Goal: Task Accomplishment & Management: Use online tool/utility

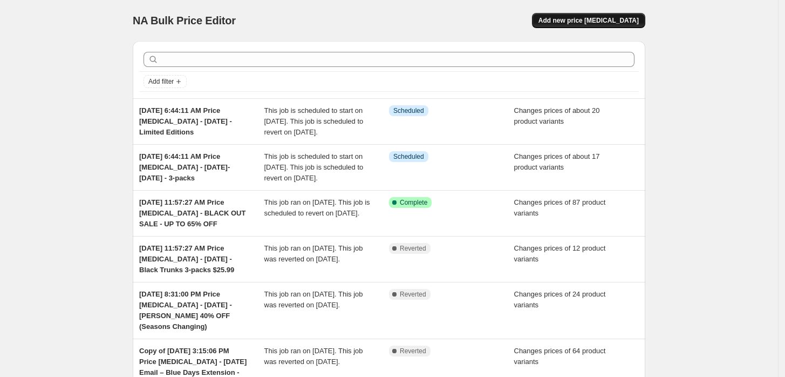
click at [622, 17] on span "Add new price [MEDICAL_DATA]" at bounding box center [589, 20] width 100 height 9
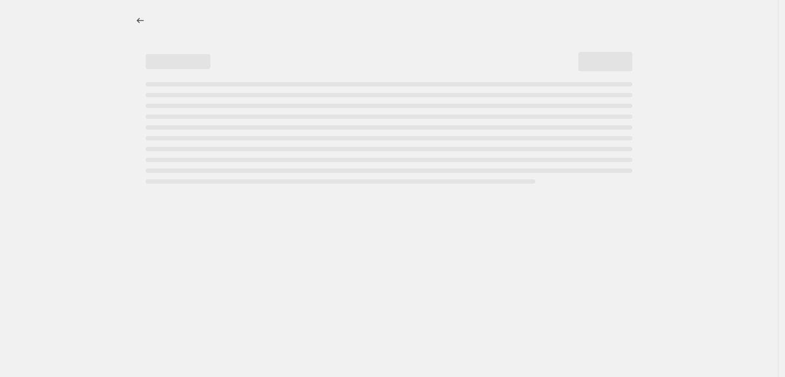
select select "percentage"
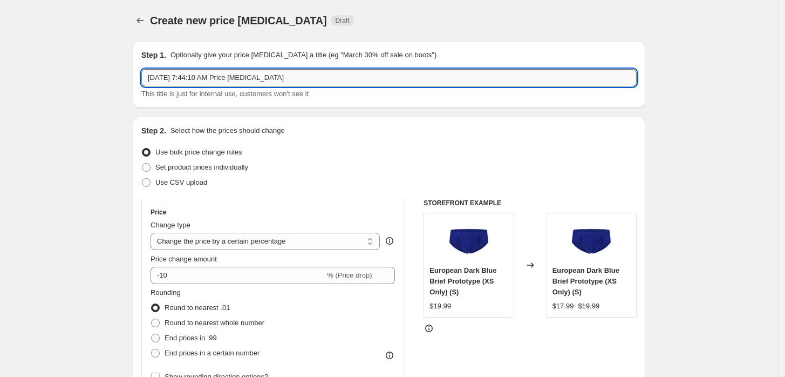
click at [222, 84] on input "[DATE] 7:44:10 AM Price [MEDICAL_DATA]" at bounding box center [389, 77] width 496 height 17
click at [331, 77] on input "[DATE] 7:44:10 AM Price [MEDICAL_DATA]" at bounding box center [389, 77] width 496 height 17
type input "[DATE] 7:44:10 AM Price [MEDICAL_DATA] - [DATE] - Limited Editions"
click at [187, 171] on span "Set product prices individually" at bounding box center [201, 167] width 93 height 8
click at [143, 164] on input "Set product prices individually" at bounding box center [142, 163] width 1 height 1
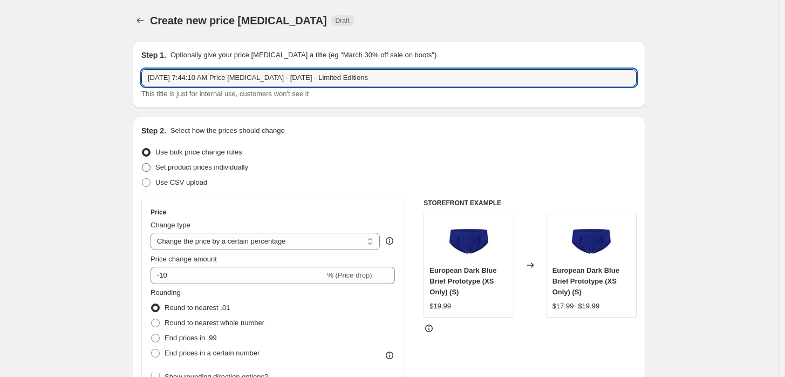
radio input "true"
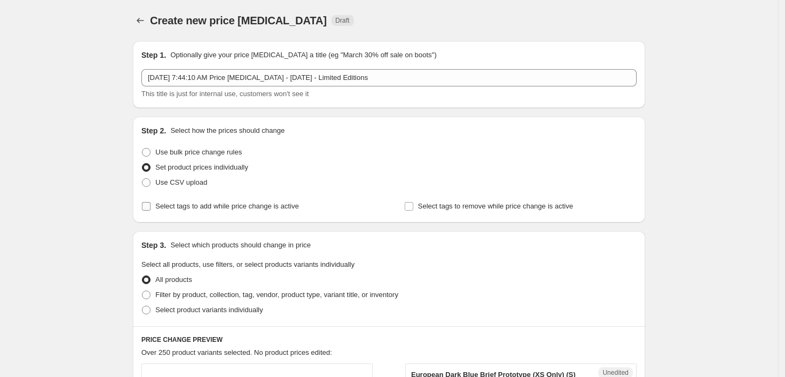
click at [198, 209] on span "Select tags to add while price change is active" at bounding box center [227, 206] width 144 height 8
click at [151, 209] on input "Select tags to add while price change is active" at bounding box center [146, 206] width 9 height 9
checkbox input "true"
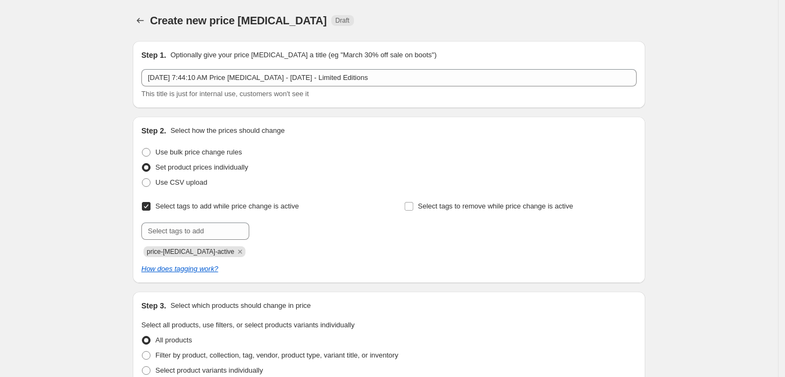
click at [399, 208] on div "Select tags to add while price change is active Submit price-[MEDICAL_DATA]-act…" at bounding box center [389, 228] width 496 height 58
click at [459, 206] on span "Select tags to remove while price change is active" at bounding box center [495, 206] width 155 height 8
click at [414, 206] on input "Select tags to remove while price change is active" at bounding box center [409, 206] width 9 height 9
checkbox input "true"
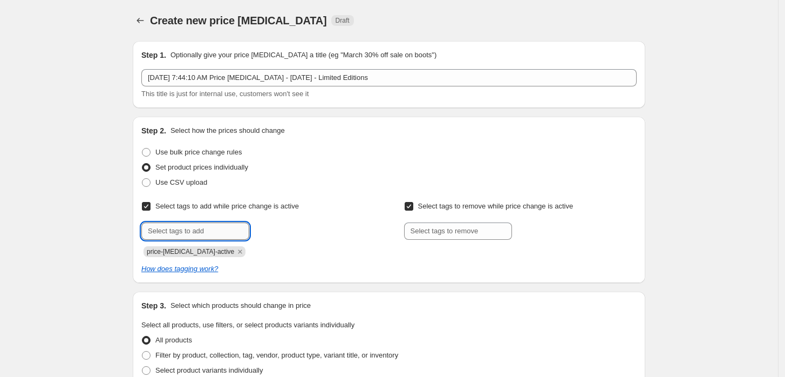
click at [180, 231] on input "text" at bounding box center [195, 230] width 108 height 17
type input "dc"
click at [271, 230] on b "Add" at bounding box center [265, 230] width 12 height 8
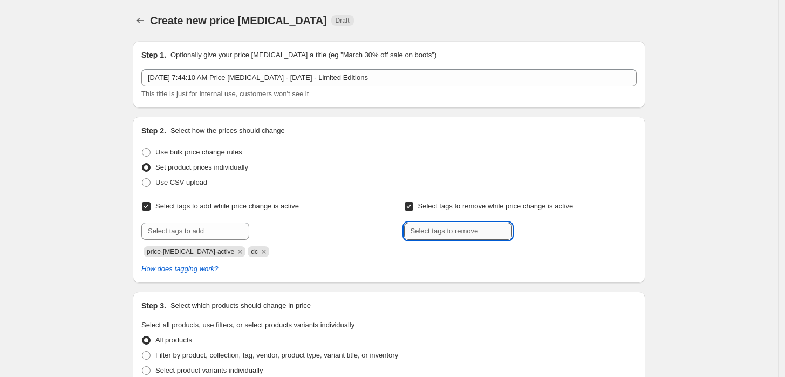
click at [428, 229] on input "text" at bounding box center [458, 230] width 108 height 17
type input "dc"
click at [523, 238] on div "dc Add dc" at bounding box center [520, 230] width 233 height 17
click at [531, 234] on button "Add dc" at bounding box center [532, 229] width 35 height 15
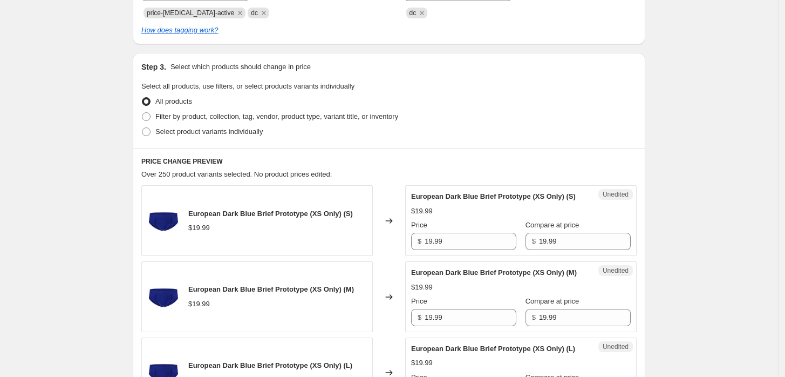
scroll to position [240, 0]
click at [223, 137] on label "Select product variants individually" at bounding box center [201, 130] width 121 height 15
click at [143, 127] on input "Select product variants individually" at bounding box center [142, 126] width 1 height 1
radio input "true"
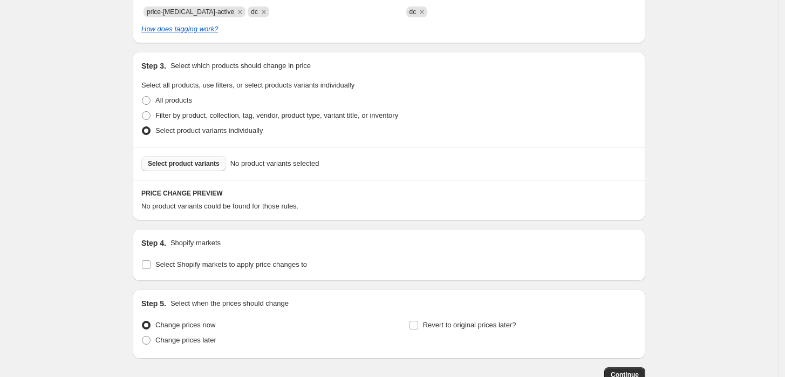
click at [189, 164] on span "Select product variants" at bounding box center [184, 163] width 72 height 9
click at [203, 170] on button "Select product variants" at bounding box center [183, 163] width 85 height 15
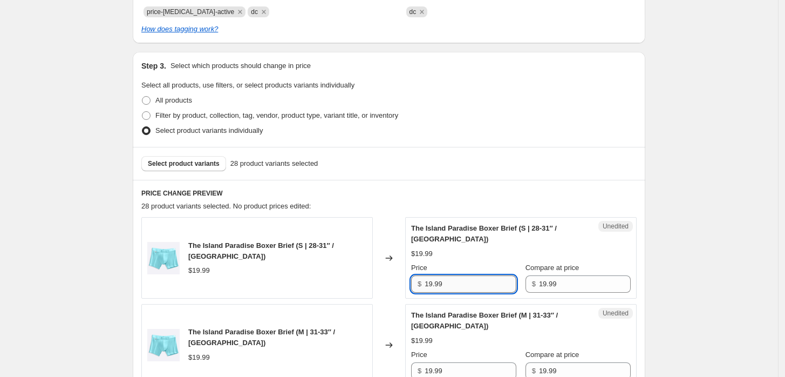
click at [448, 286] on input "19.99" at bounding box center [471, 283] width 92 height 17
type input "9.99"
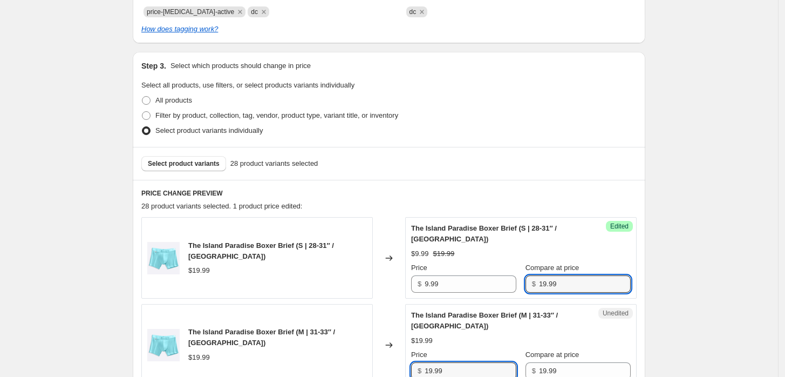
scroll to position [242, 0]
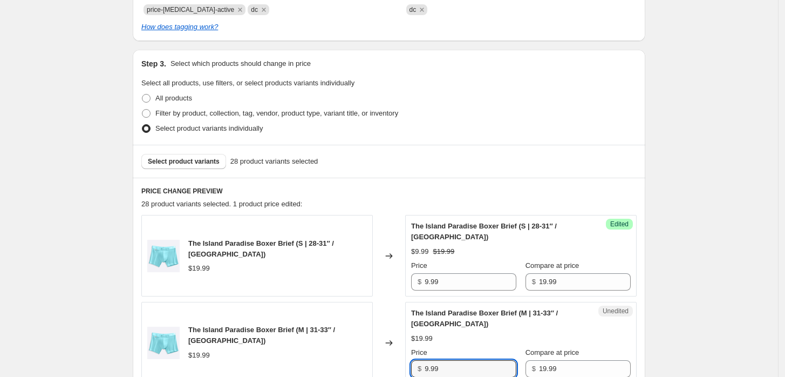
type input "9.99"
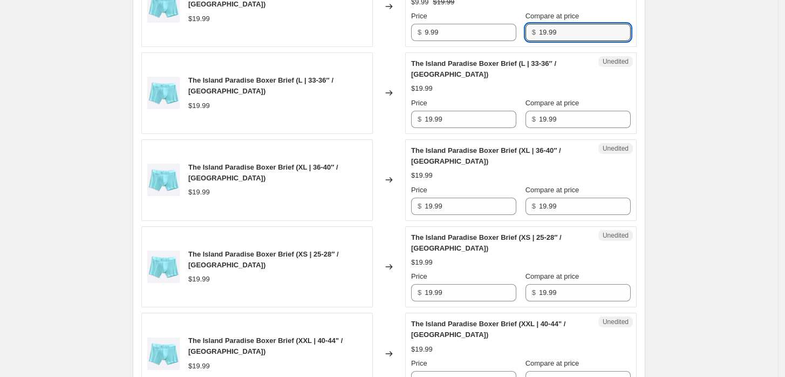
scroll to position [602, 0]
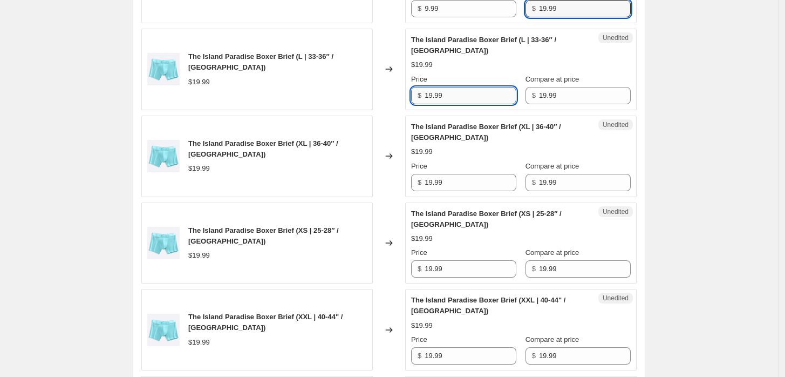
click at [473, 94] on input "19.99" at bounding box center [471, 95] width 92 height 17
type input "9.99"
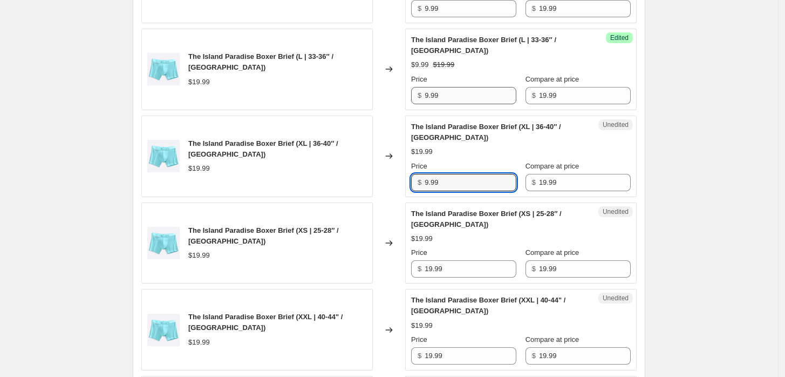
type input "9.99"
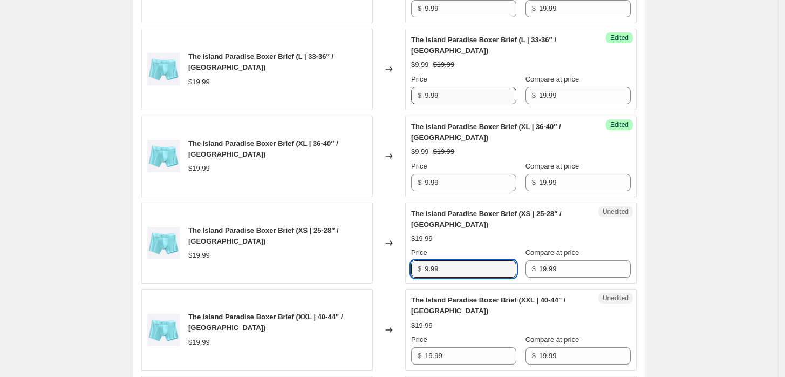
type input "9.99"
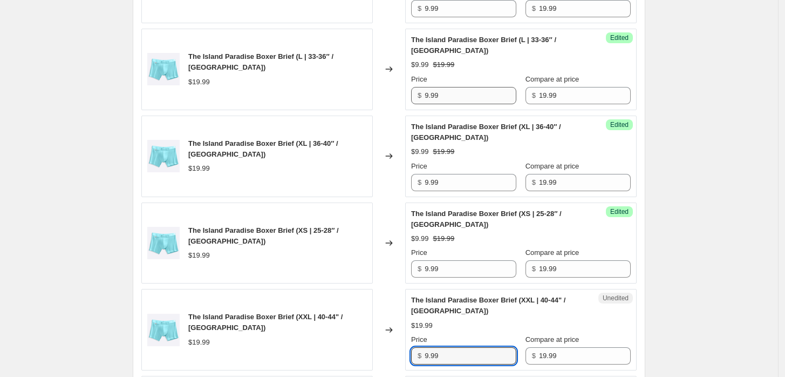
type input "9.99"
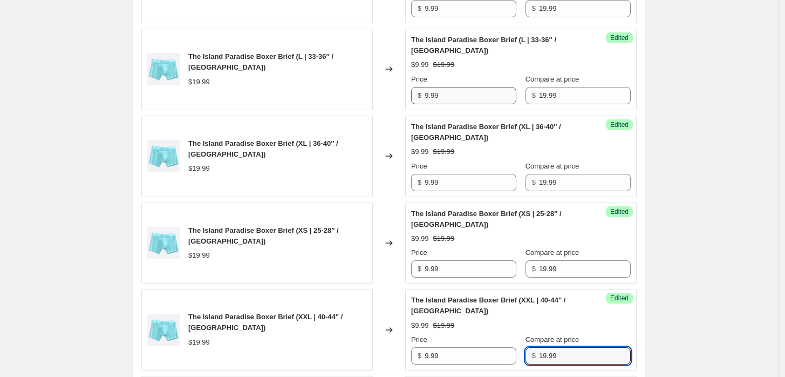
scroll to position [855, 0]
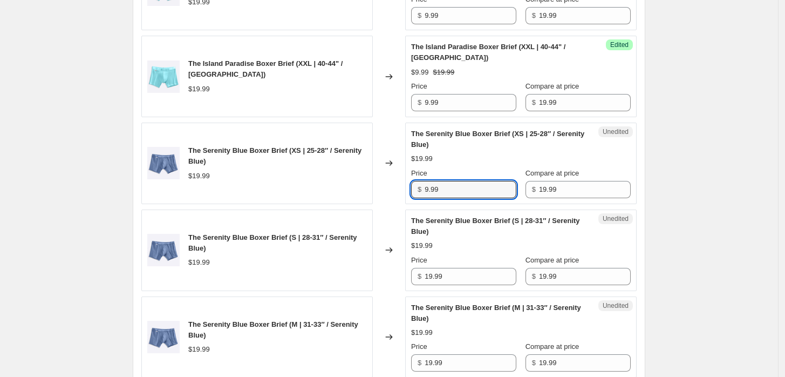
type input "9.99"
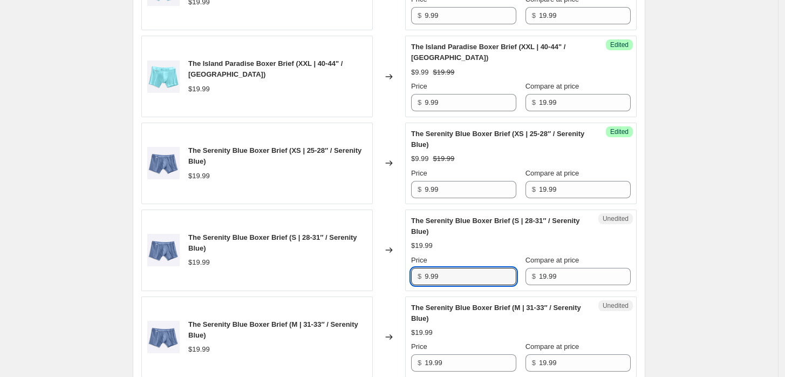
type input "9.99"
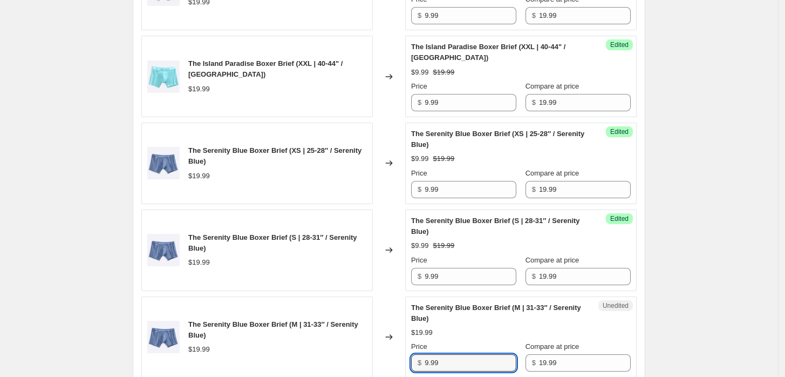
type input "9.99"
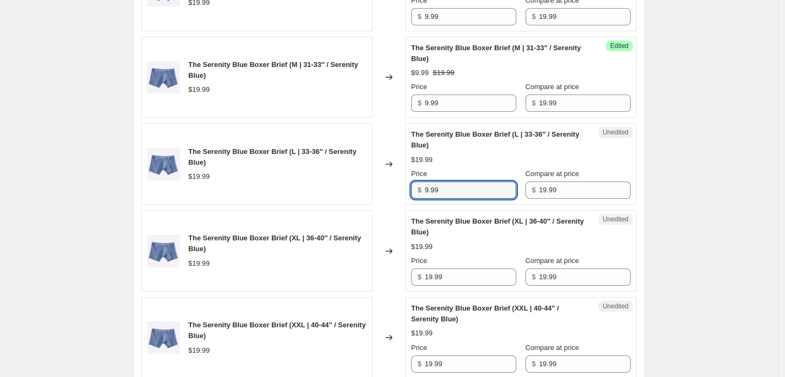
type input "9.99"
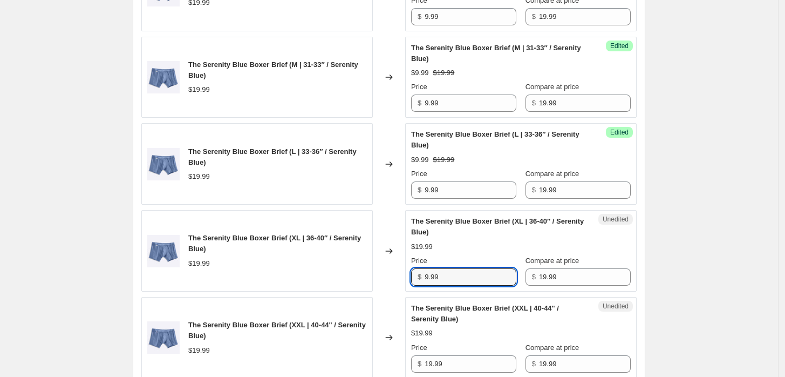
type input "9.99"
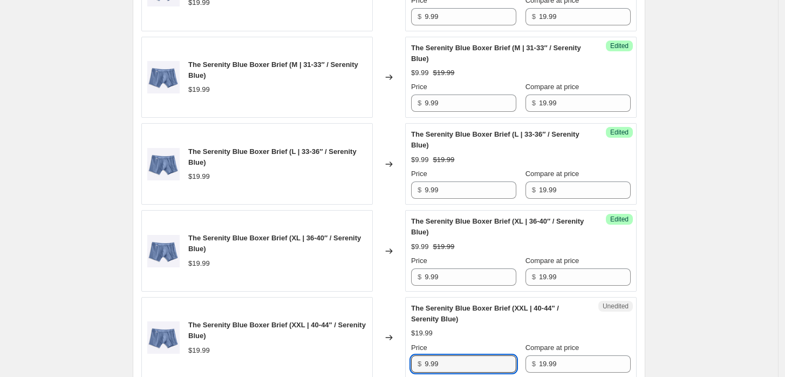
type input "9.99"
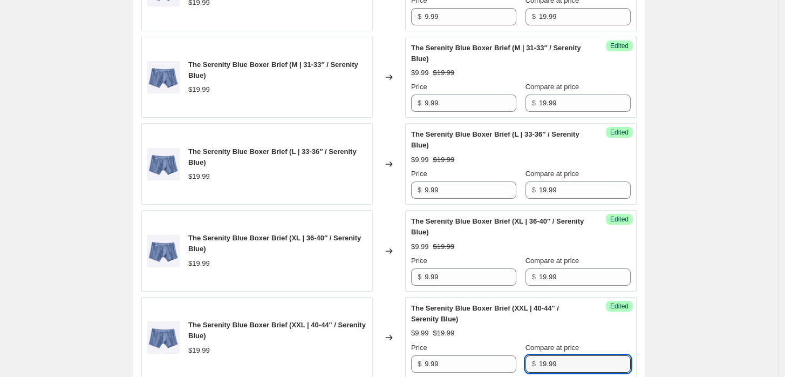
scroll to position [1375, 0]
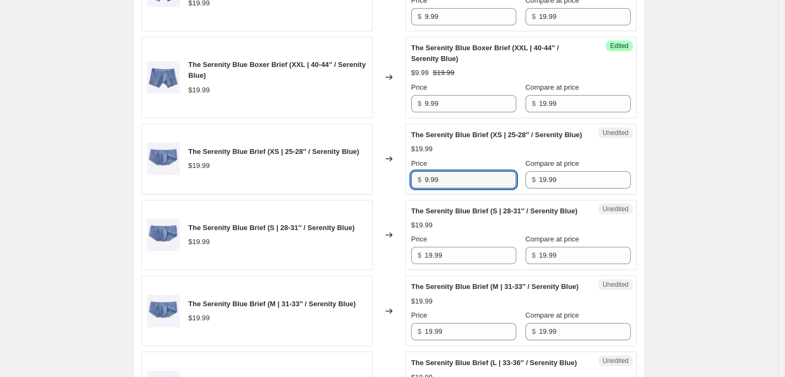
type input "9.99"
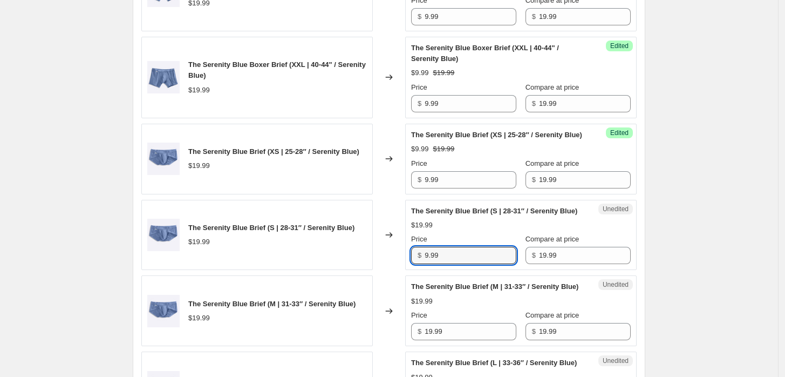
type input "9.99"
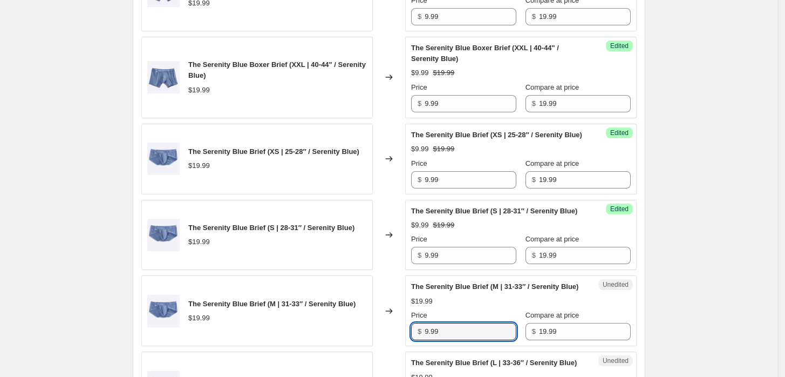
type input "9.99"
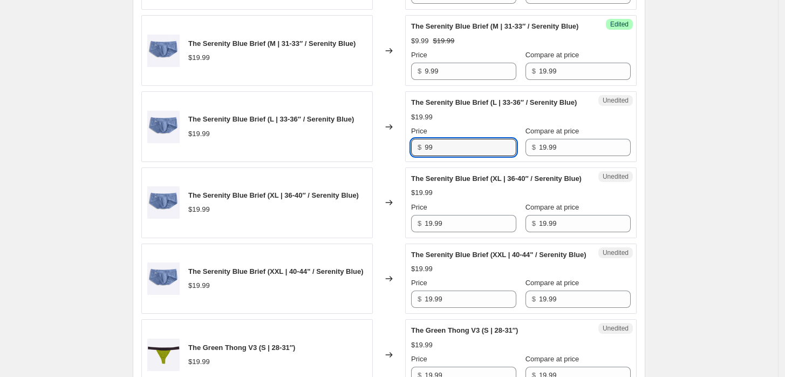
type input "9"
type input "9.99"
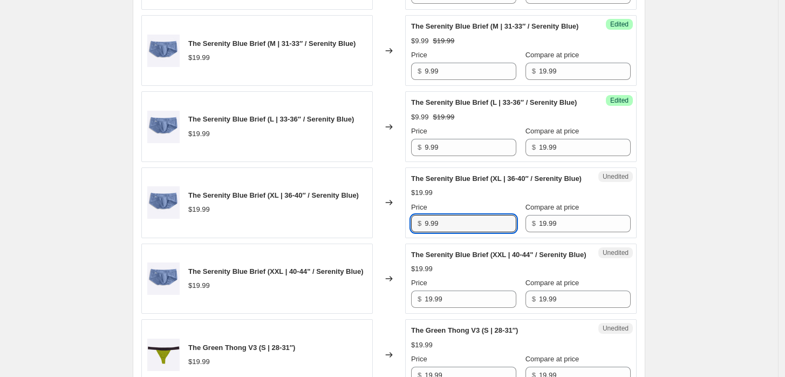
type input "9.99"
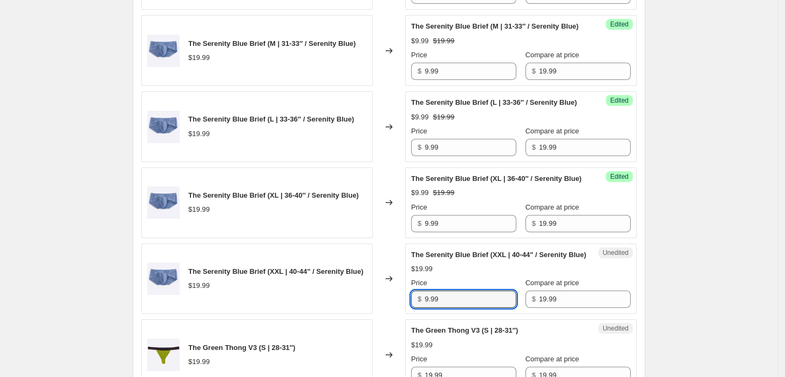
type input "9.99"
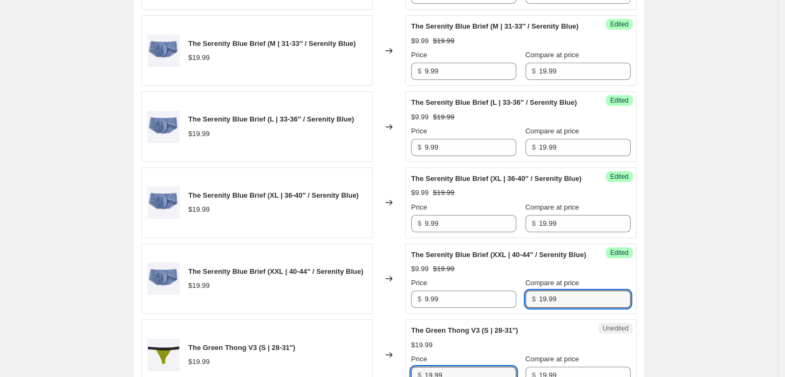
scroll to position [1884, 0]
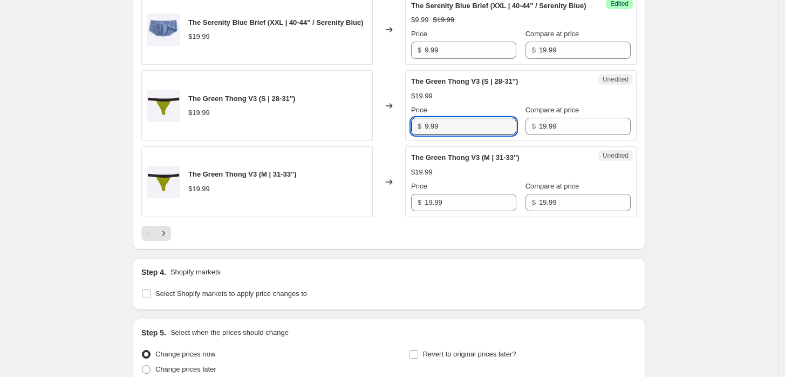
type input "9.99"
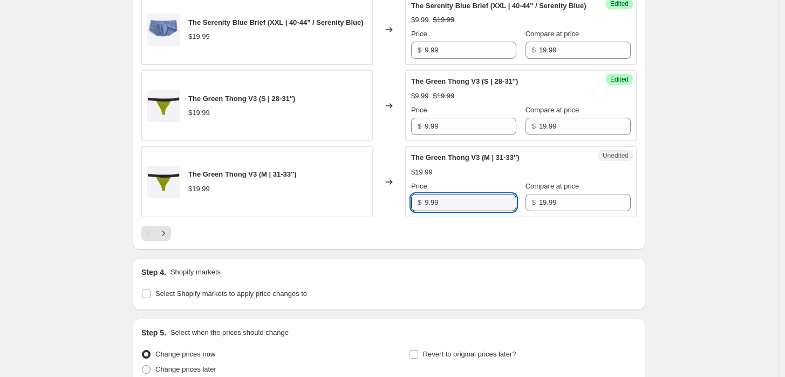
type input "9.99"
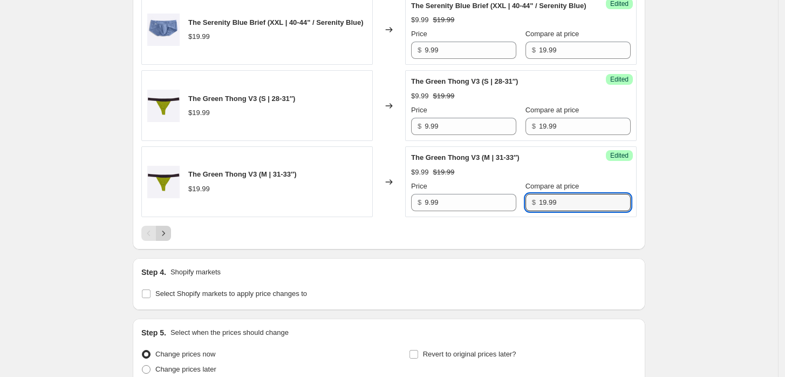
click at [168, 239] on icon "Next" at bounding box center [163, 233] width 11 height 11
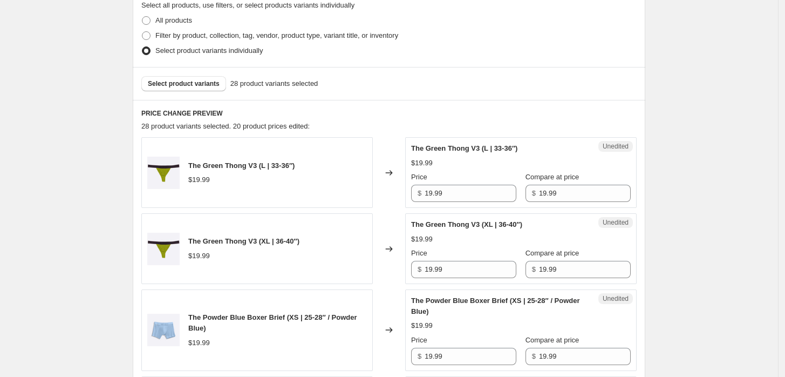
scroll to position [287, 0]
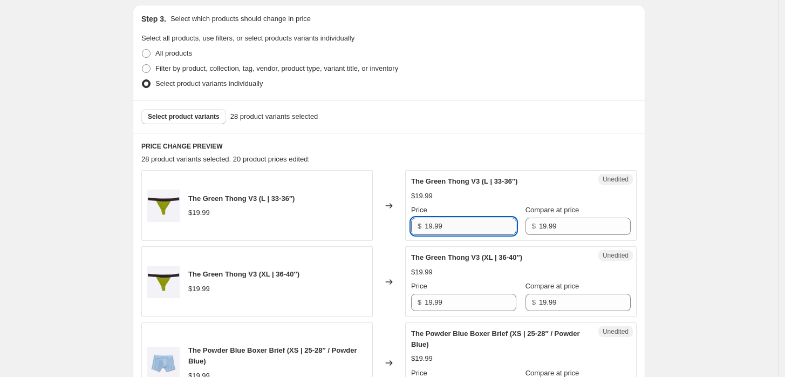
click at [491, 233] on input "19.99" at bounding box center [471, 226] width 92 height 17
type input "9.99"
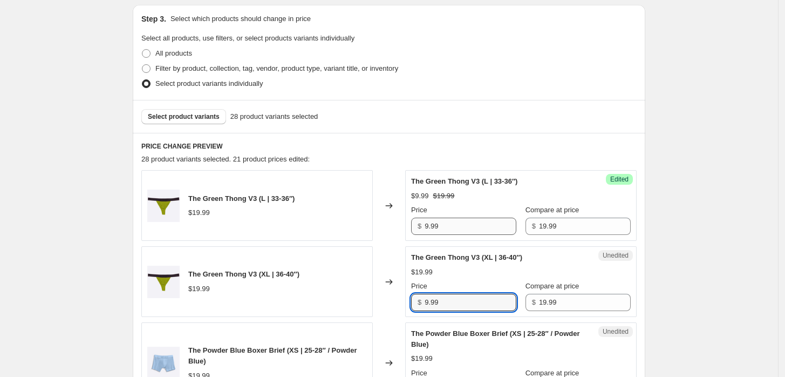
type input "9.99"
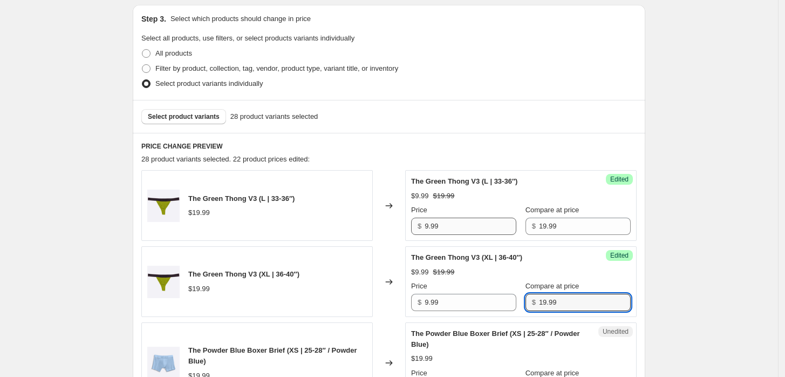
scroll to position [487, 0]
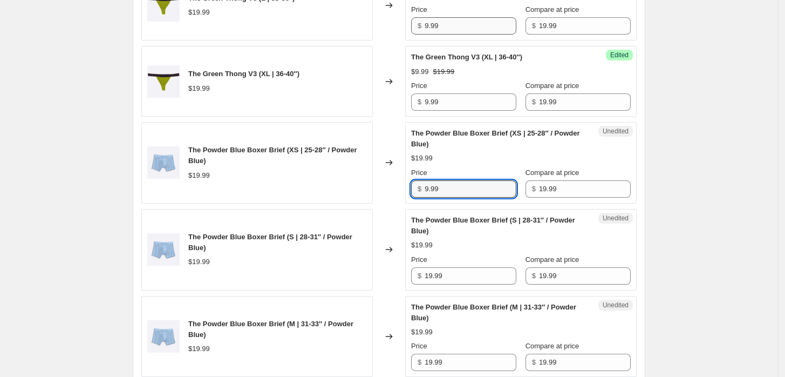
type input "9.99"
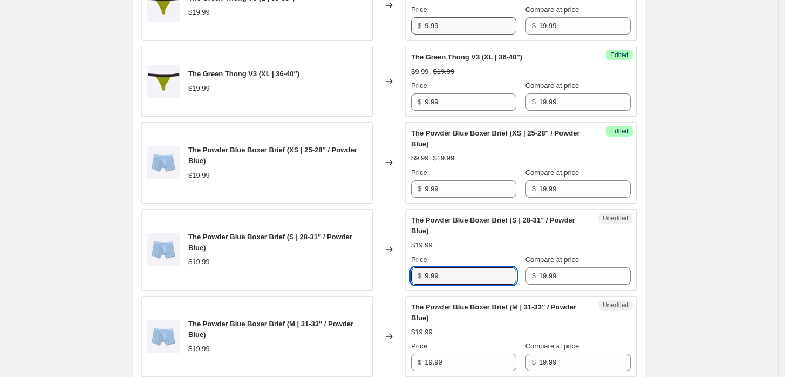
type input "9.99"
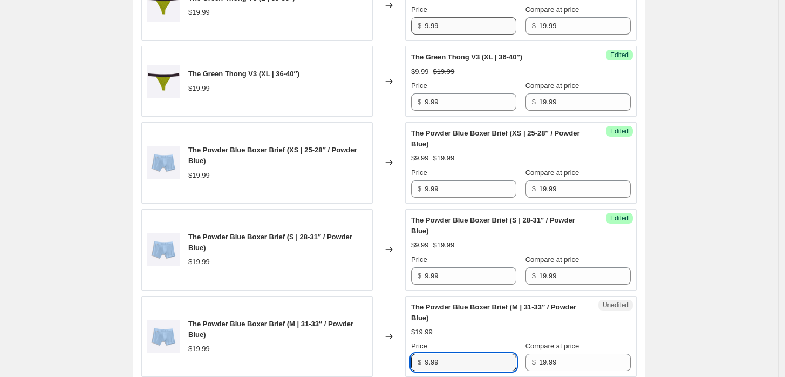
type input "9.99"
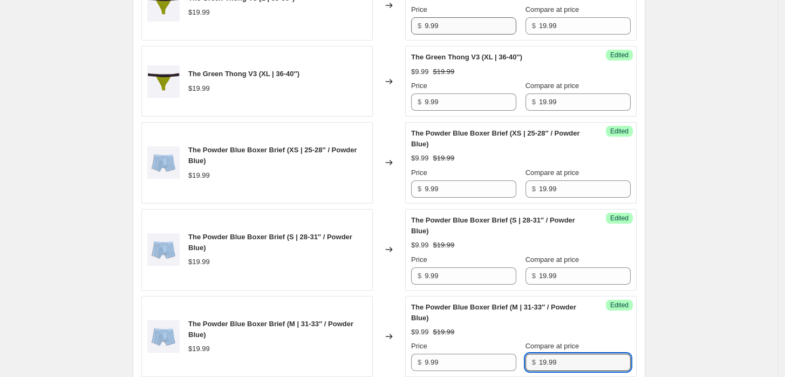
scroll to position [747, 0]
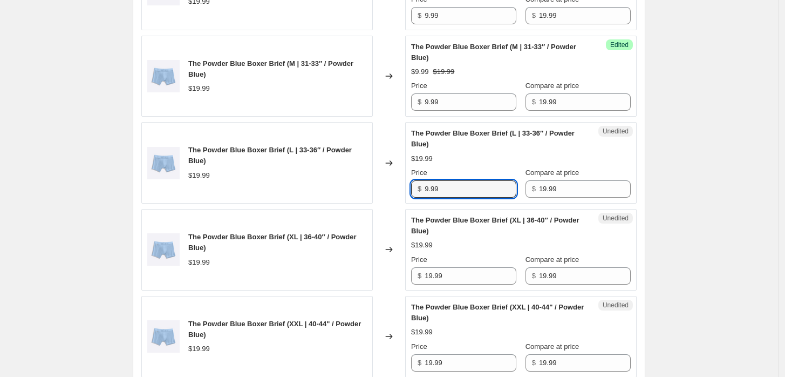
type input "9.99"
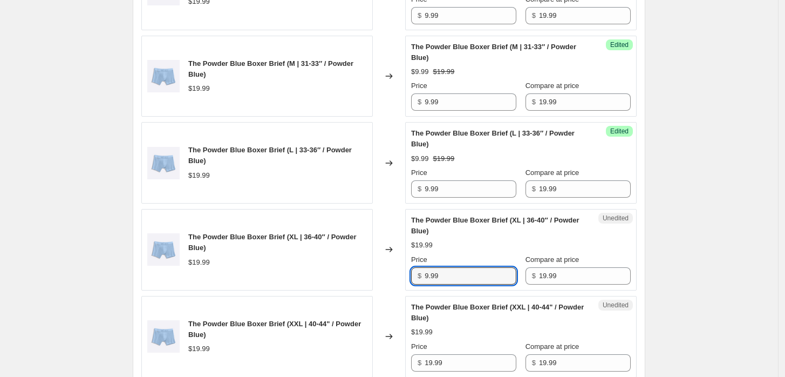
type input "9.99"
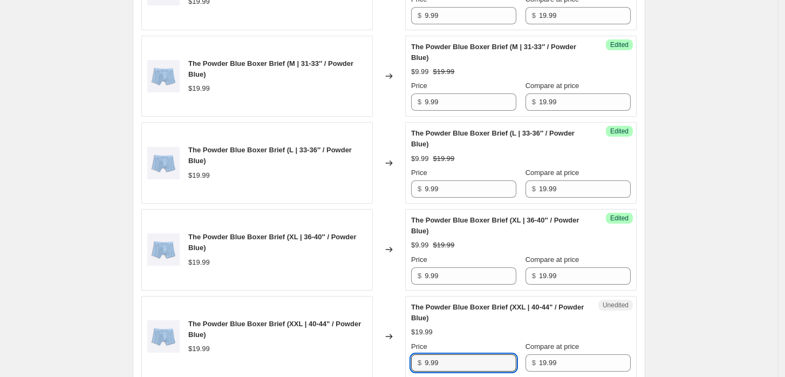
type input "9.99"
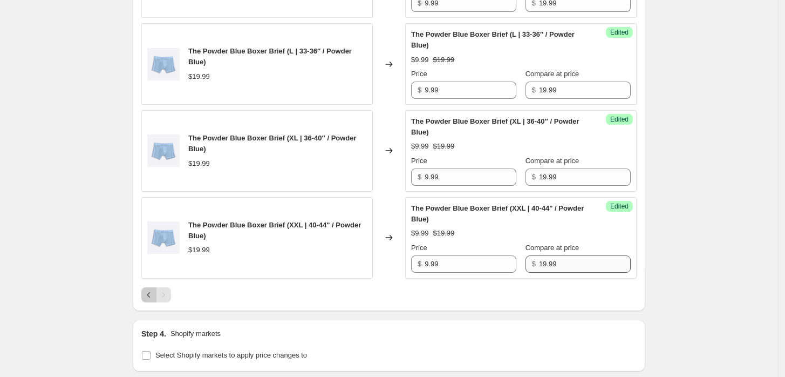
scroll to position [891, 0]
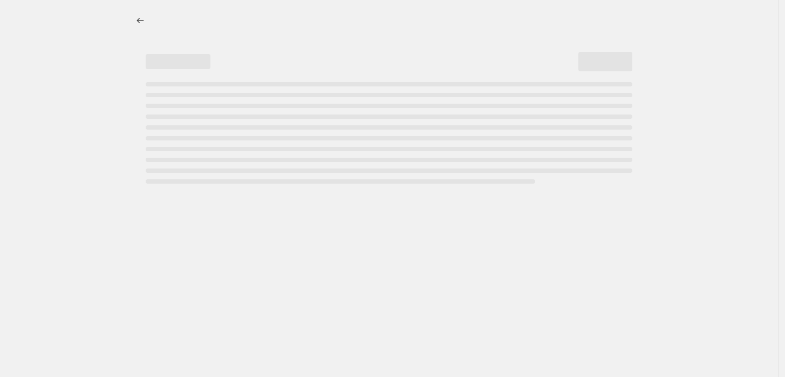
select select "percentage"
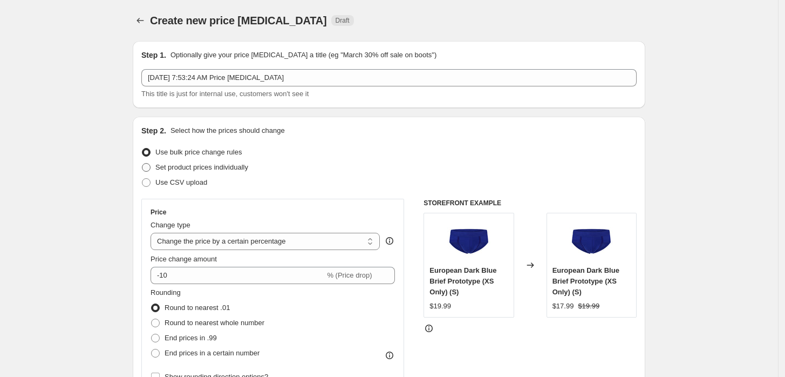
click at [225, 167] on span "Set product prices individually" at bounding box center [201, 167] width 93 height 8
click at [143, 164] on input "Set product prices individually" at bounding box center [142, 163] width 1 height 1
radio input "true"
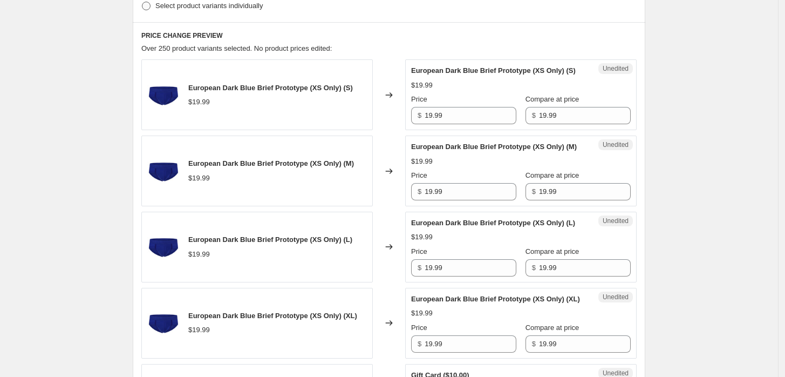
scroll to position [300, 0]
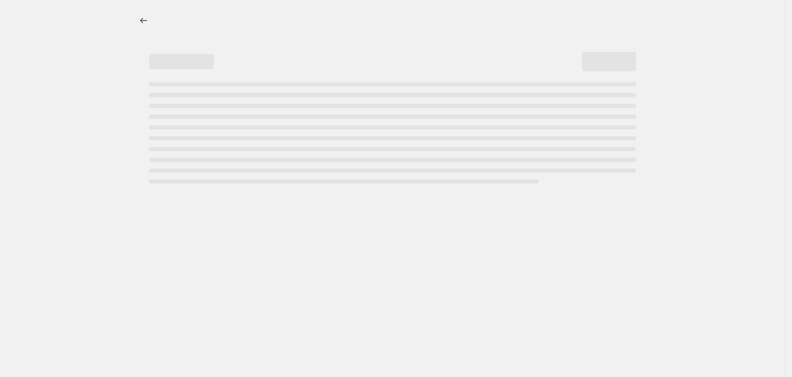
select select "percentage"
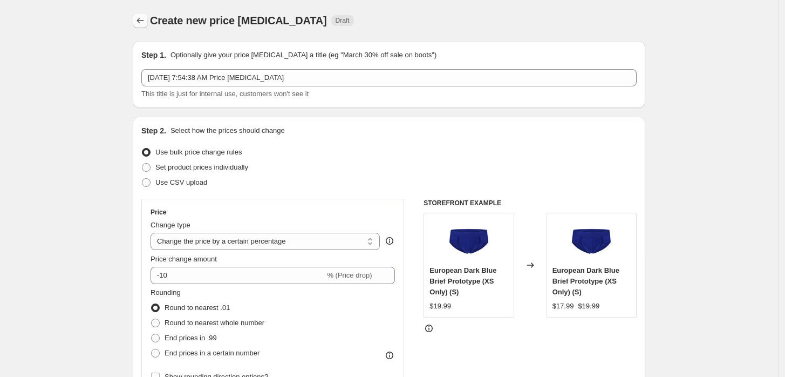
click at [143, 18] on icon "Price change jobs" at bounding box center [140, 20] width 11 height 11
